Goal: Information Seeking & Learning: Learn about a topic

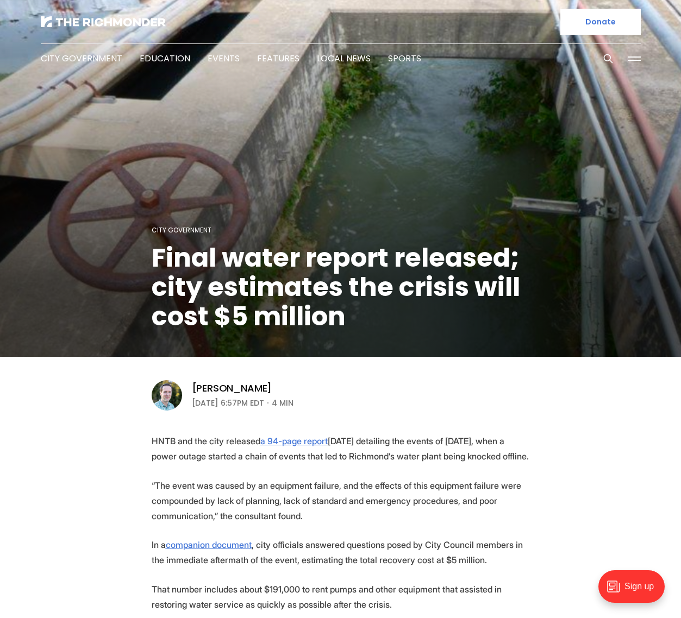
click at [500, 42] on div "City Government Education Events Features Local News Sports Donate" at bounding box center [340, 37] width 635 height 74
click at [290, 179] on figcaption "City Government Final water report released; city estimates the crisis will cos…" at bounding box center [340, 179] width 681 height 355
click at [126, 21] on img at bounding box center [103, 21] width 125 height 11
